Goal: Book appointment/travel/reservation

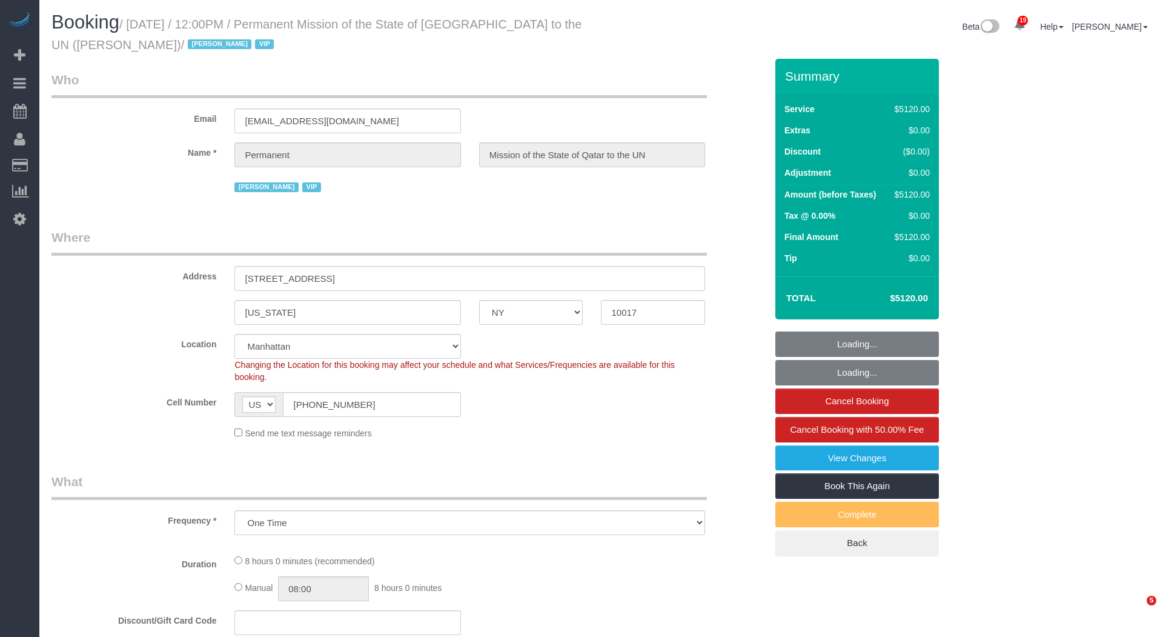
select select "NY"
select select "string:paypal"
select select "number:89"
select select "number:90"
select select "number:15"
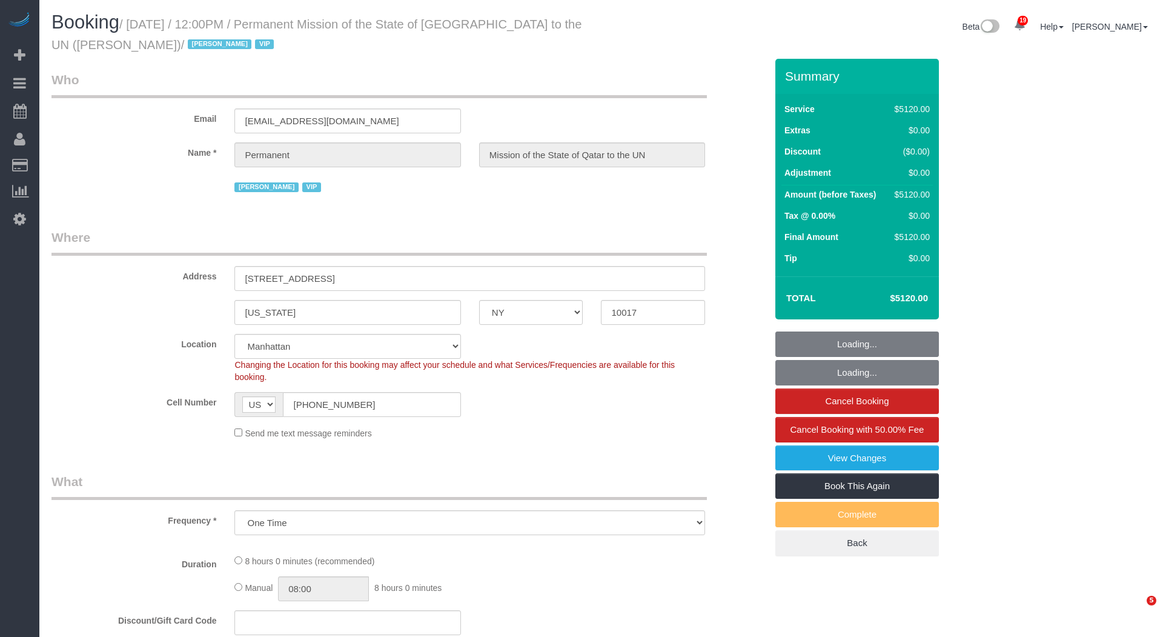
select select "number:7"
select select "object:2859"
select select "spot1"
select select "10"
select select "480"
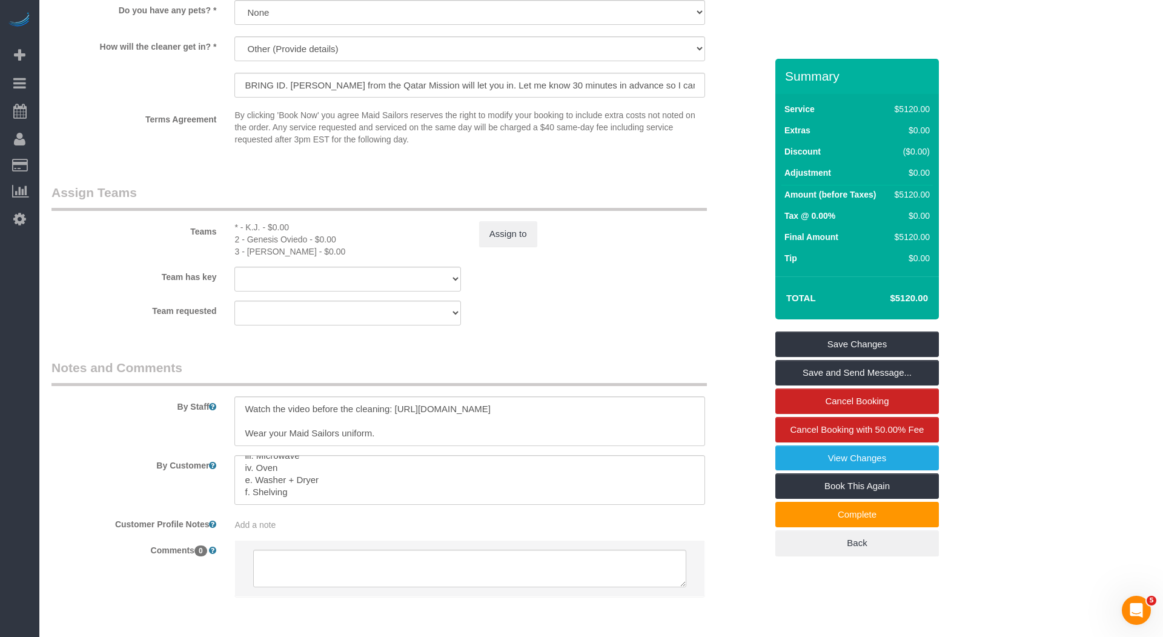
scroll to position [1226, 0]
